Goal: Information Seeking & Learning: Learn about a topic

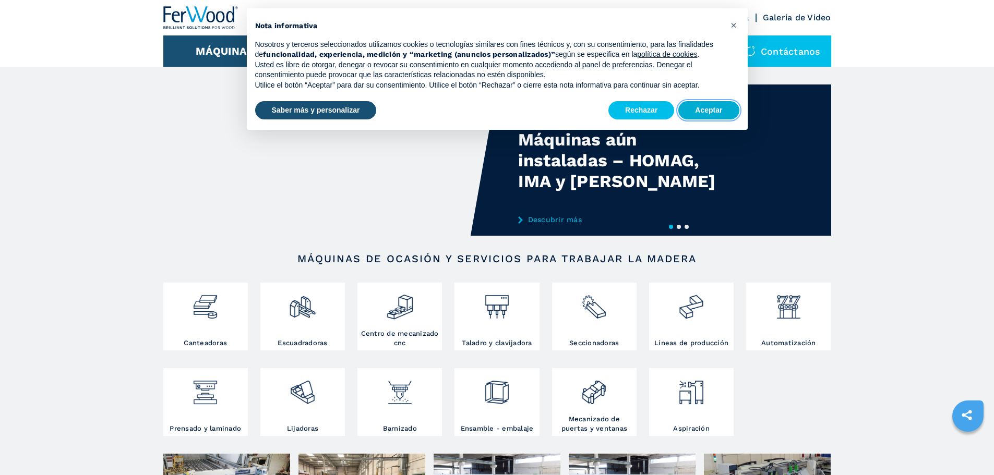
click at [697, 113] on button "Aceptar" at bounding box center [708, 110] width 61 height 19
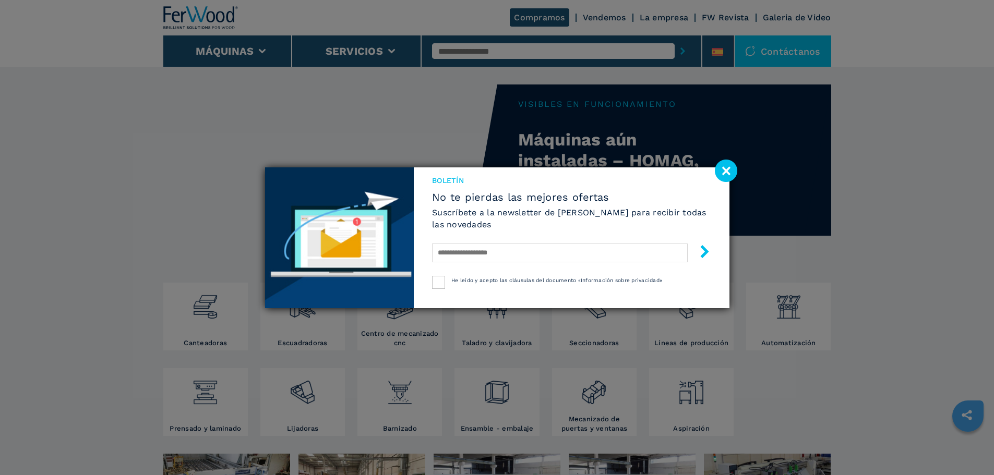
click at [724, 171] on image at bounding box center [726, 171] width 22 height 22
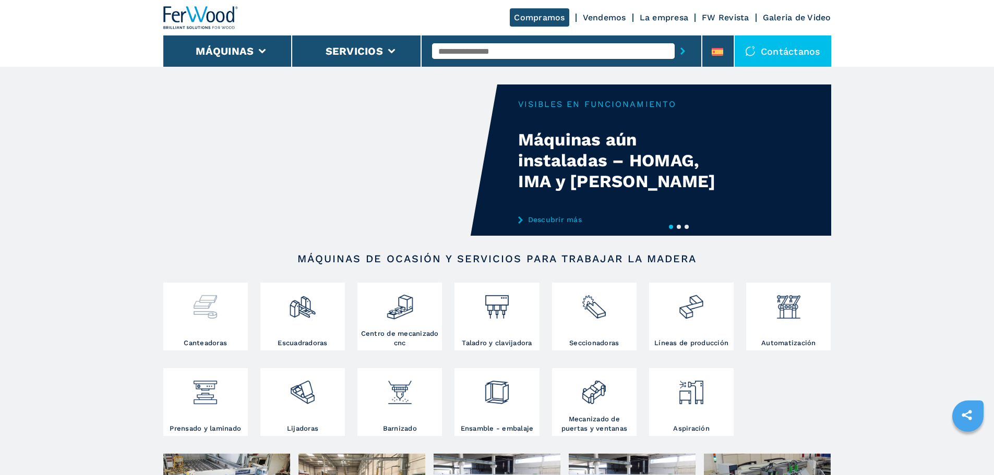
click at [188, 332] on div at bounding box center [205, 311] width 79 height 53
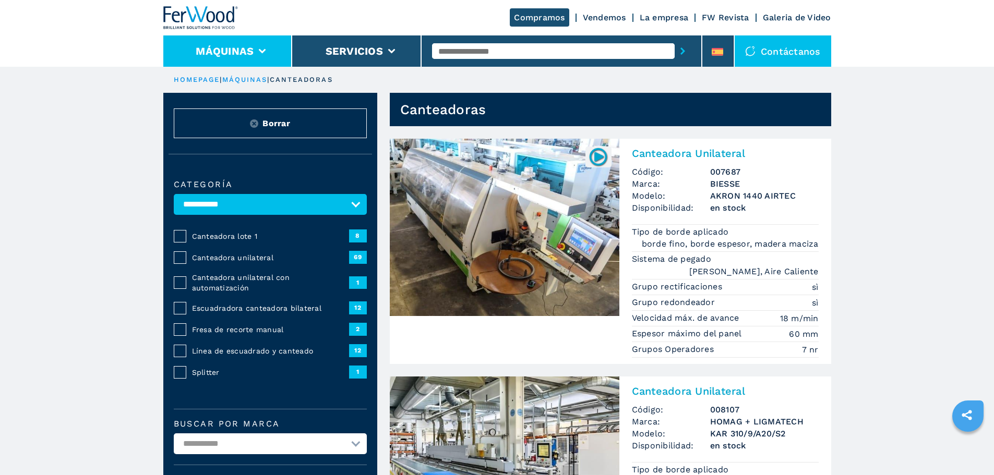
click at [261, 51] on icon at bounding box center [262, 51] width 7 height 5
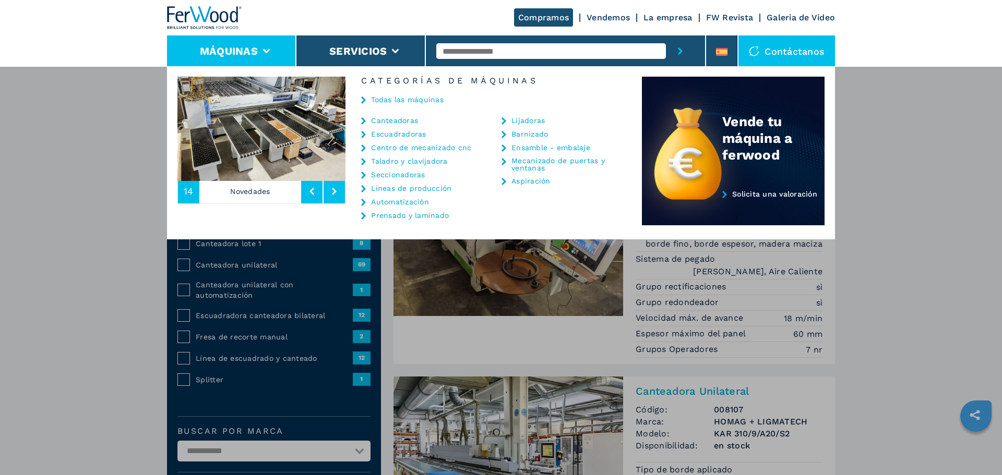
click at [422, 163] on link "Taladro y clavijadora" at bounding box center [409, 161] width 76 height 7
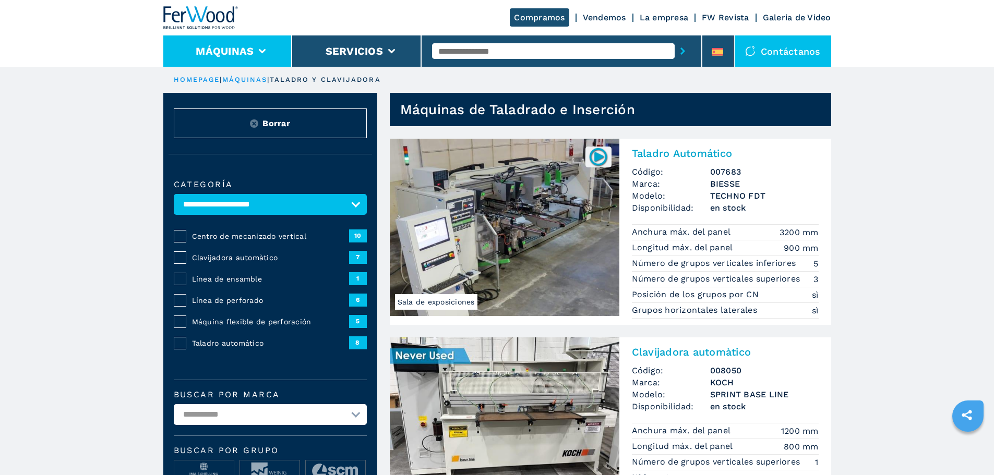
click at [258, 52] on li "Máquinas" at bounding box center [227, 50] width 129 height 31
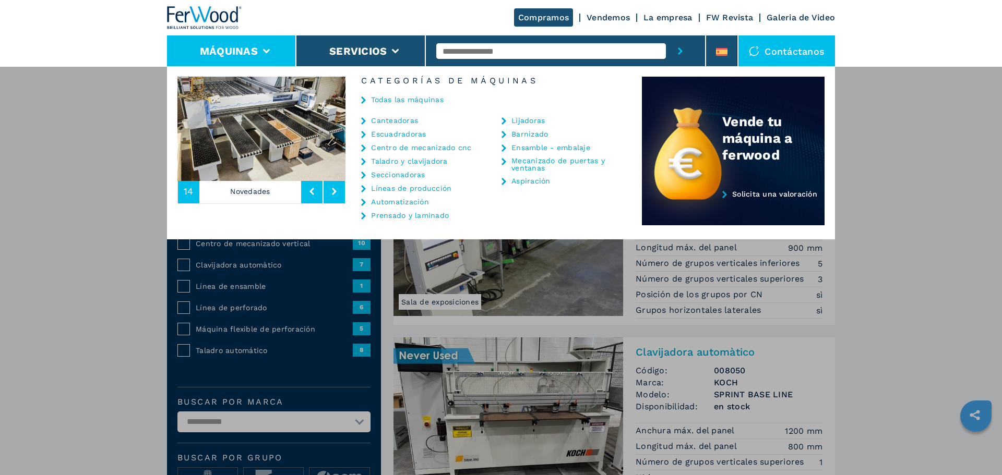
click at [407, 131] on link "Escuadradoras" at bounding box center [398, 133] width 55 height 7
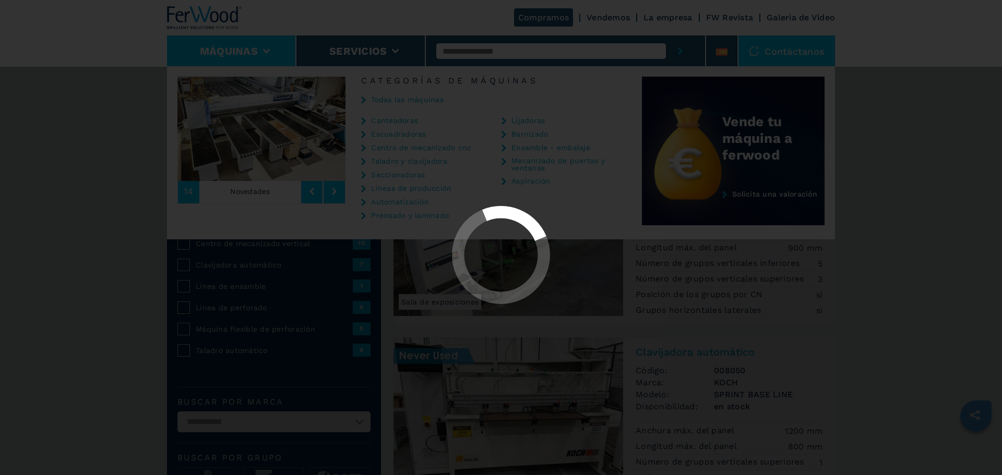
select select "**********"
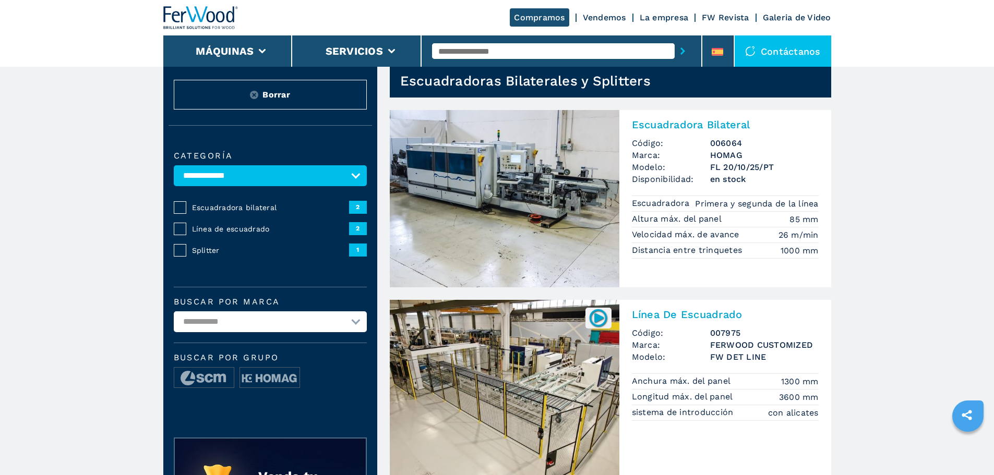
scroll to position [52, 0]
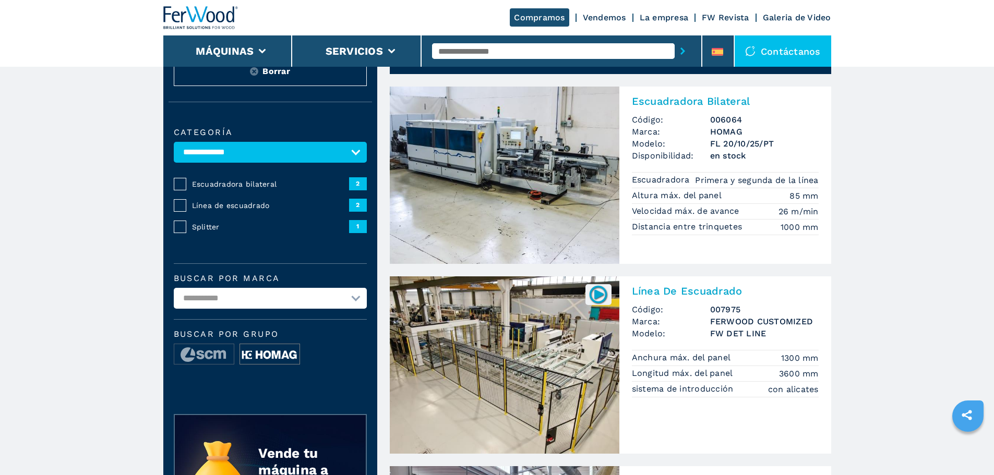
click at [286, 363] on img at bounding box center [269, 354] width 59 height 21
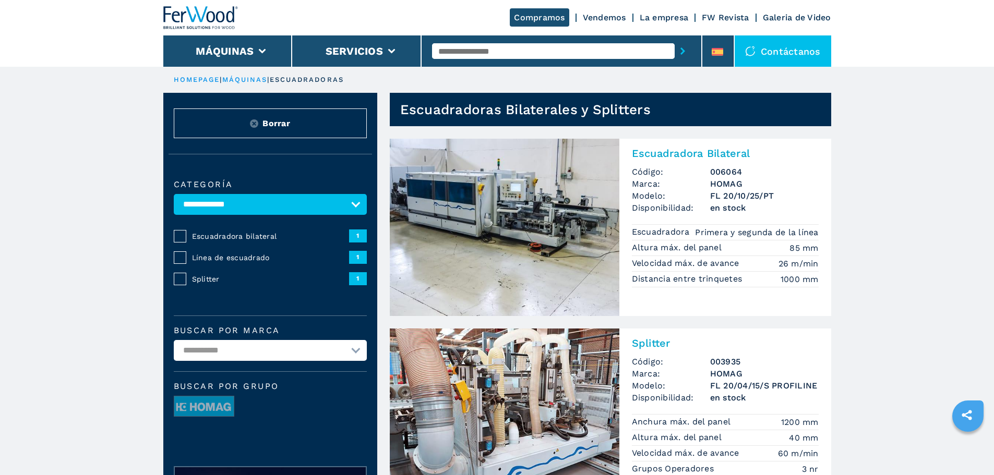
click at [600, 16] on link "Vendemos" at bounding box center [604, 18] width 43 height 10
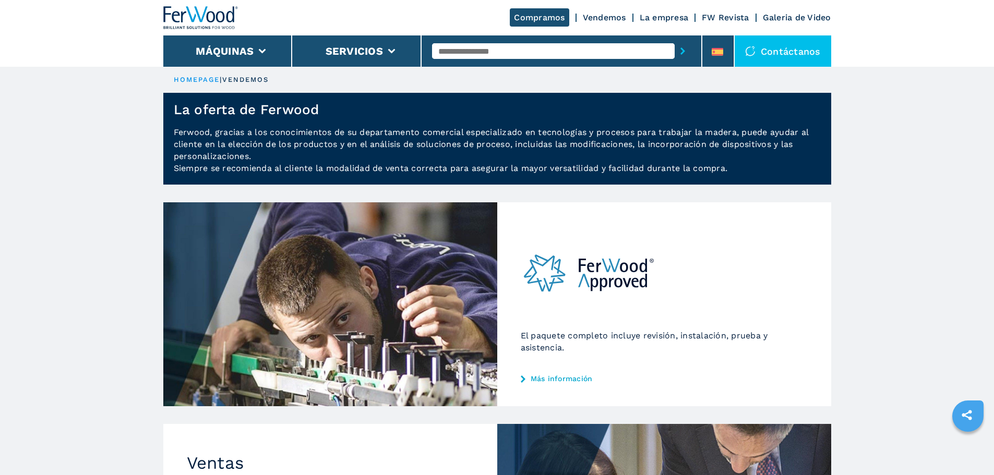
click at [644, 20] on link "La empresa" at bounding box center [664, 18] width 49 height 10
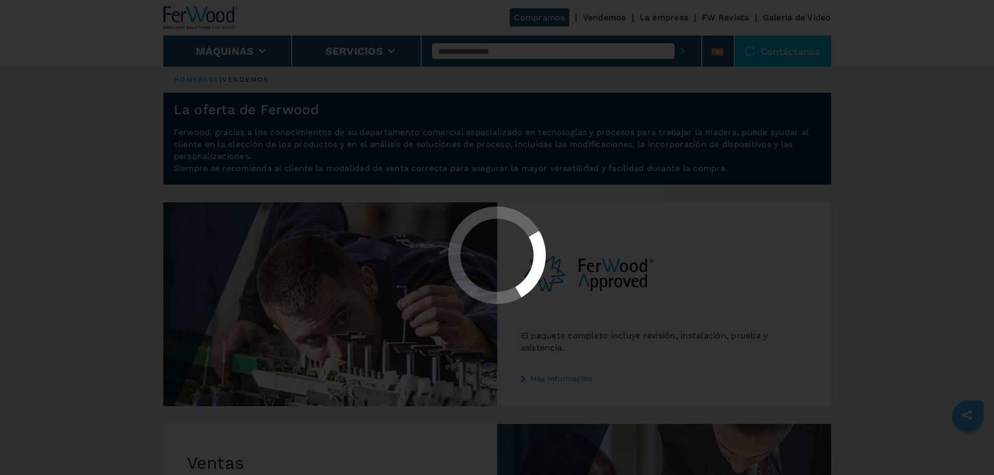
select select "**********"
